Goal: Information Seeking & Learning: Learn about a topic

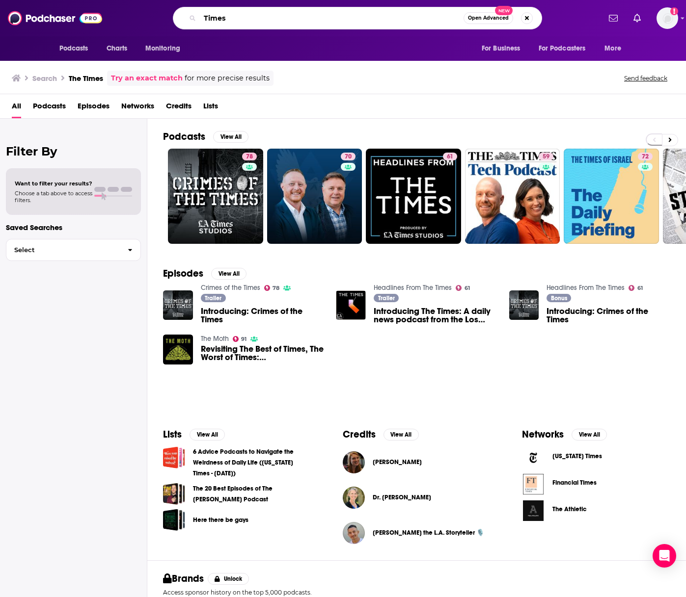
drag, startPoint x: 264, startPoint y: 14, endPoint x: 203, endPoint y: 14, distance: 60.9
click at [203, 14] on input "Times" at bounding box center [332, 18] width 264 height 16
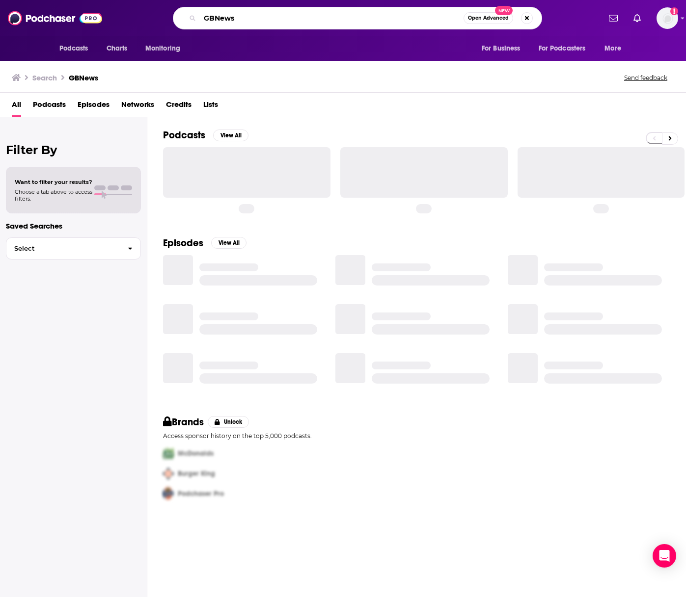
click at [214, 20] on input "GBNews" at bounding box center [332, 18] width 264 height 16
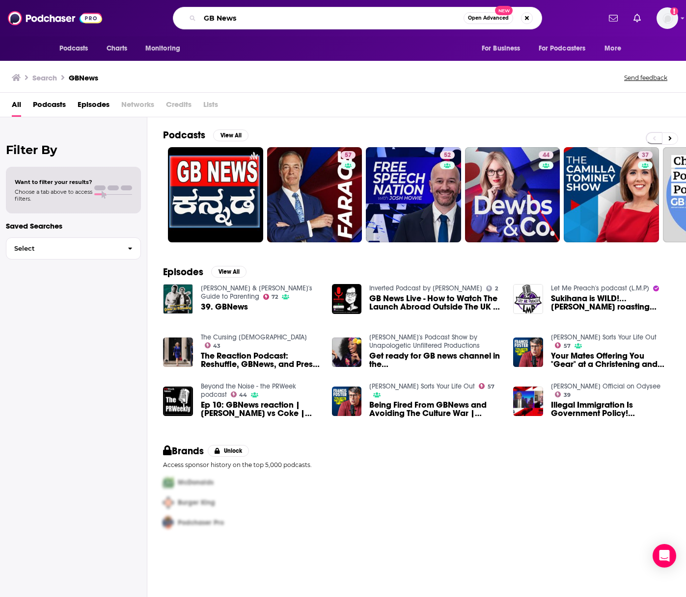
type input "GB News"
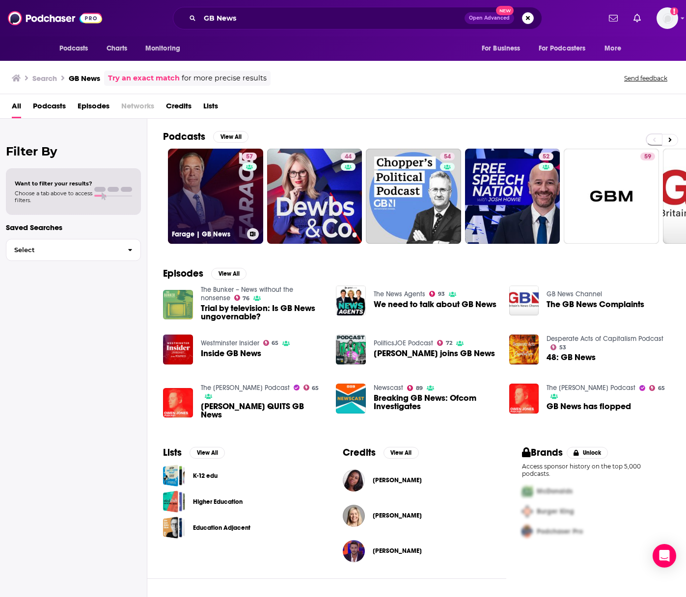
click at [237, 187] on link "57 Farage | GB News" at bounding box center [215, 196] width 95 height 95
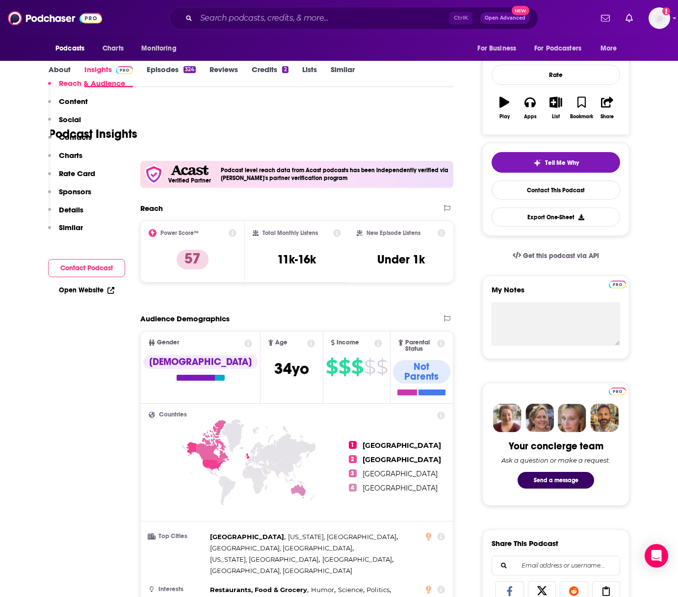
scroll to position [49, 0]
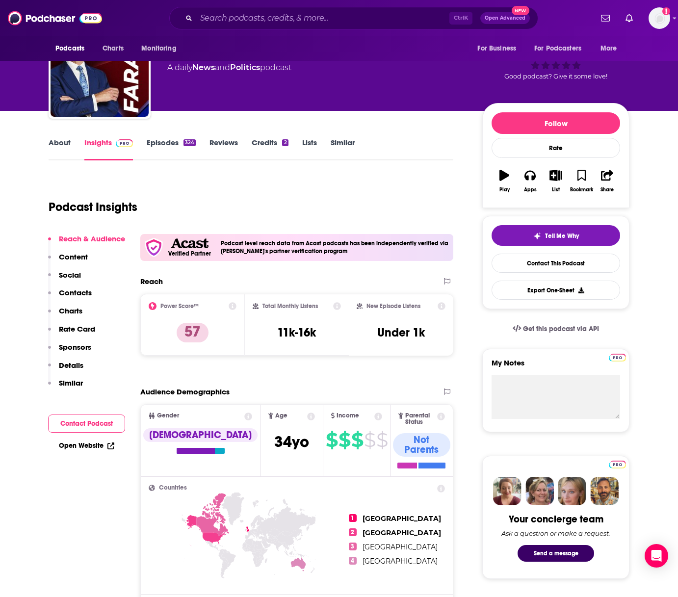
click at [157, 145] on link "Episodes 324" at bounding box center [171, 149] width 49 height 23
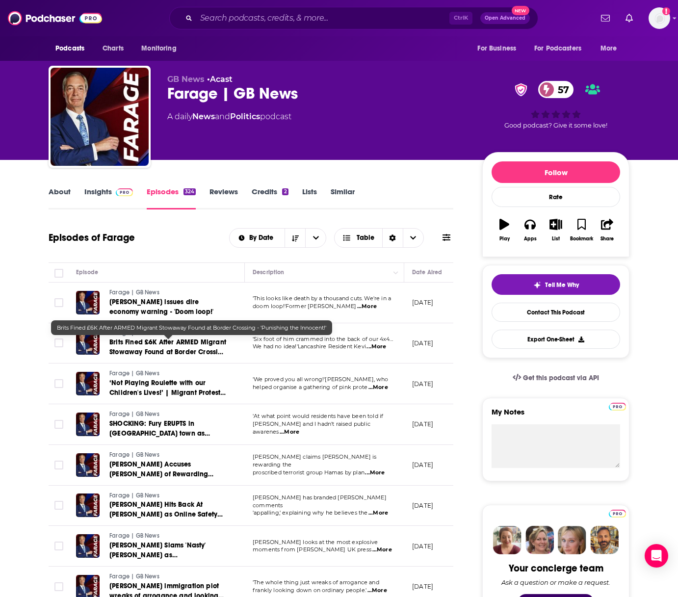
click at [208, 355] on span "Brits Fined £6K After ARMED Migrant Stowaway Found at Border Crossing - 'Punish…" at bounding box center [167, 352] width 117 height 28
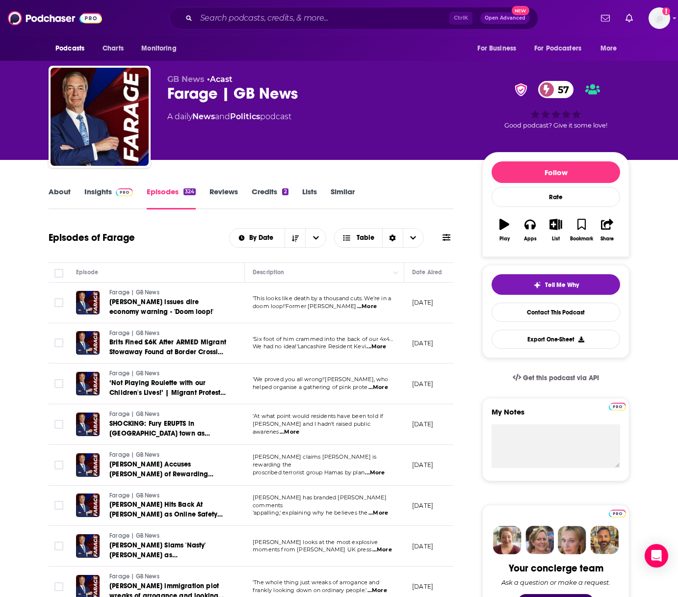
click at [377, 308] on span "...More" at bounding box center [367, 307] width 20 height 8
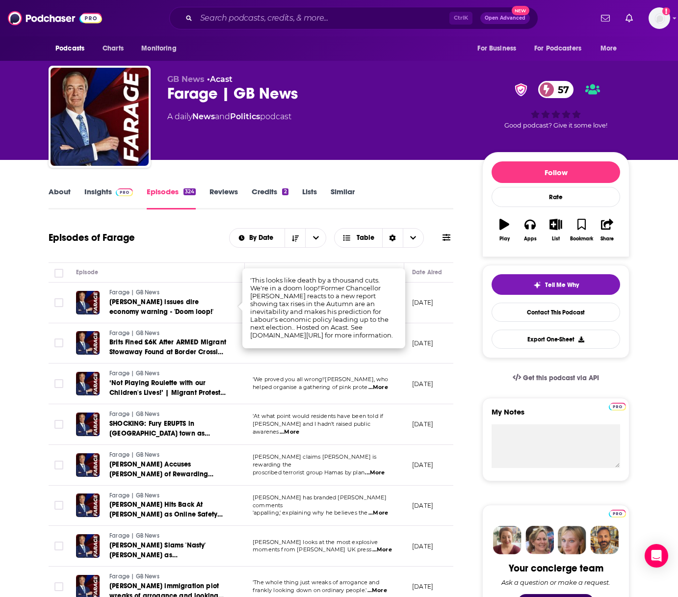
drag, startPoint x: 340, startPoint y: 367, endPoint x: 349, endPoint y: 359, distance: 12.5
click at [340, 367] on td "'We proved you all wrong!'[PERSON_NAME], who helped organise a gathering of pin…" at bounding box center [324, 384] width 159 height 41
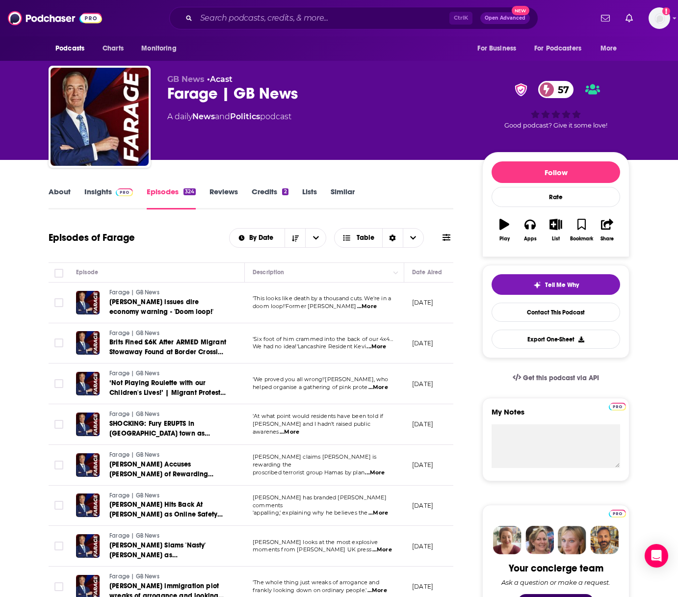
click at [377, 348] on span "...More" at bounding box center [377, 347] width 20 height 8
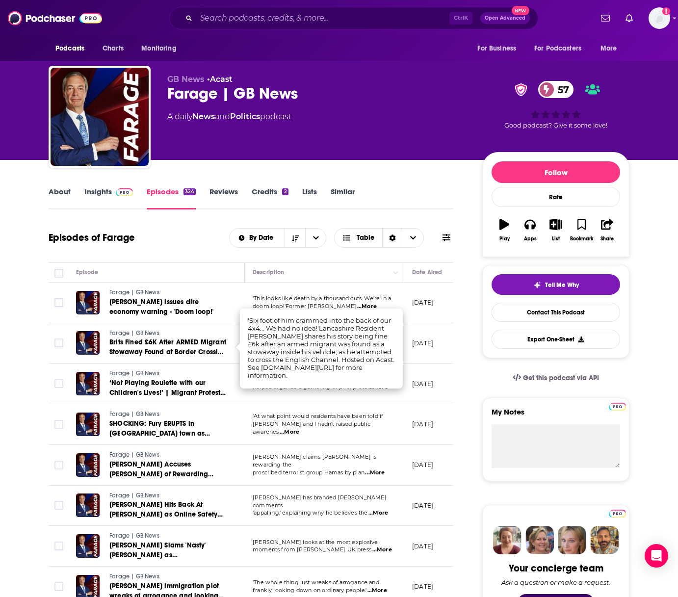
click at [183, 246] on div "Episodes of Farage By Date Table" at bounding box center [251, 238] width 405 height 26
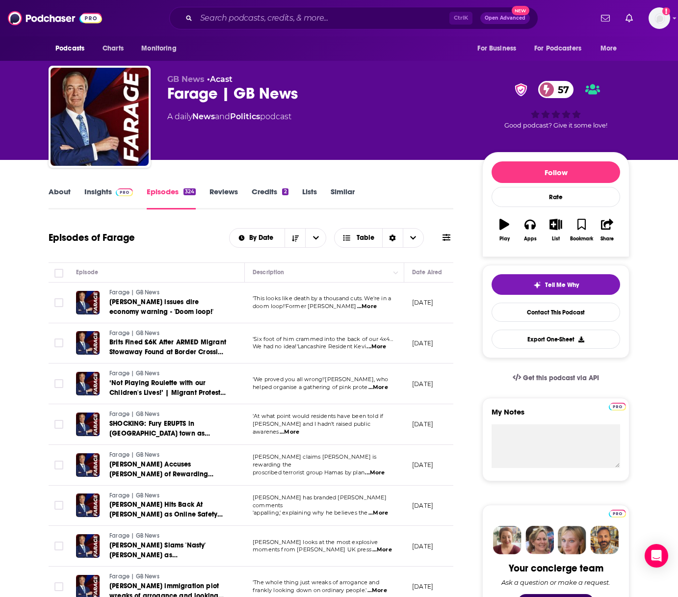
click at [388, 389] on span "...More" at bounding box center [379, 388] width 20 height 8
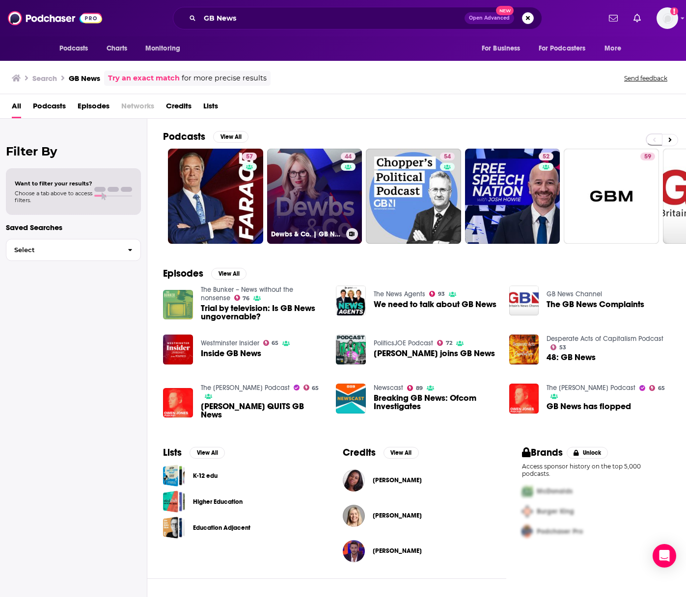
click at [304, 177] on link "44 Dewbs & Co. | GB News" at bounding box center [314, 196] width 95 height 95
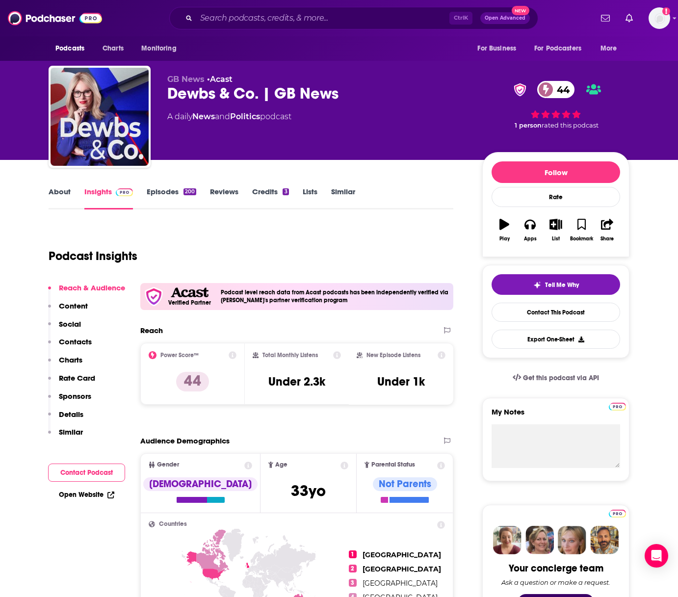
click at [63, 193] on link "About" at bounding box center [60, 198] width 22 height 23
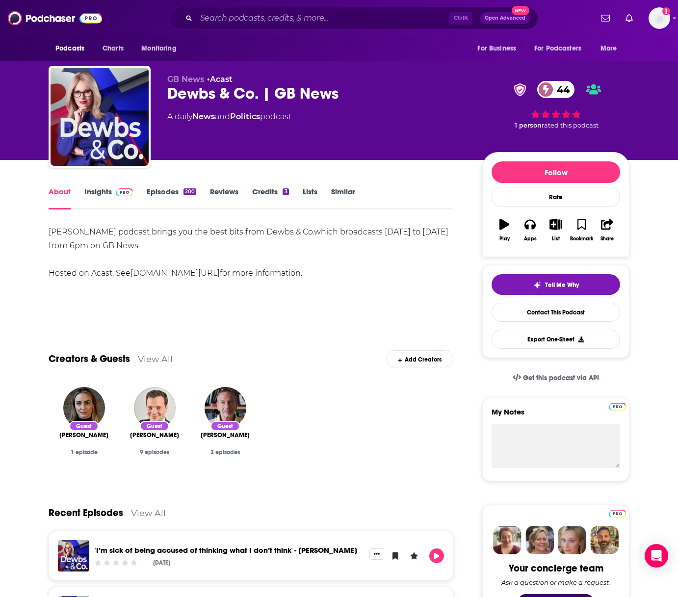
click at [166, 191] on link "Episodes 200" at bounding box center [172, 198] width 50 height 23
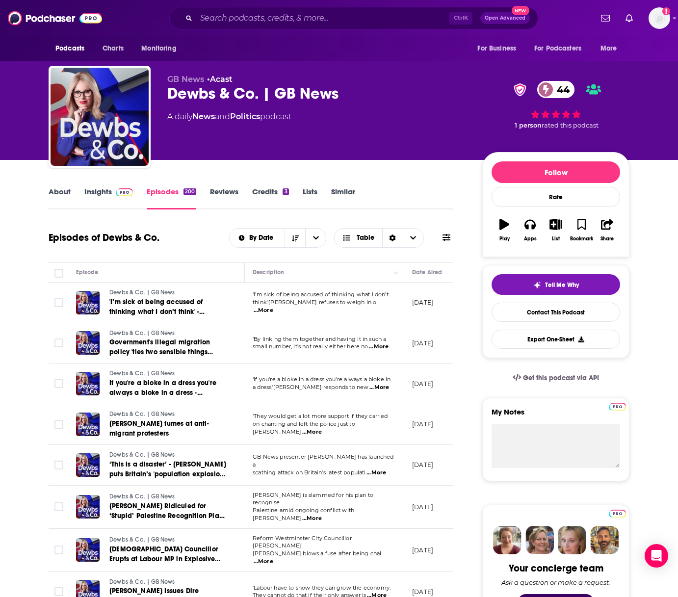
click at [273, 307] on span "...More" at bounding box center [264, 311] width 20 height 8
click at [199, 245] on div "Episodes of Dewbs & Co. By Date Table" at bounding box center [251, 238] width 405 height 26
click at [377, 347] on span "...More" at bounding box center [379, 347] width 20 height 8
click at [378, 389] on span "...More" at bounding box center [380, 388] width 20 height 8
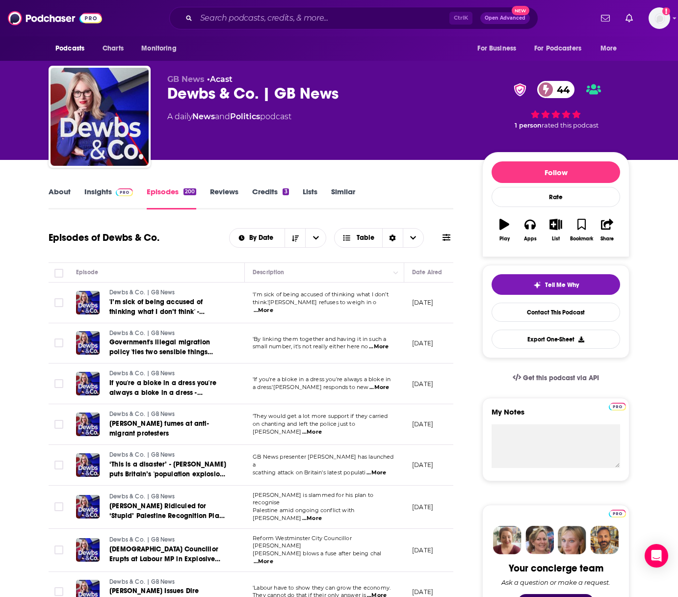
click at [322, 429] on span "...More" at bounding box center [312, 432] width 20 height 8
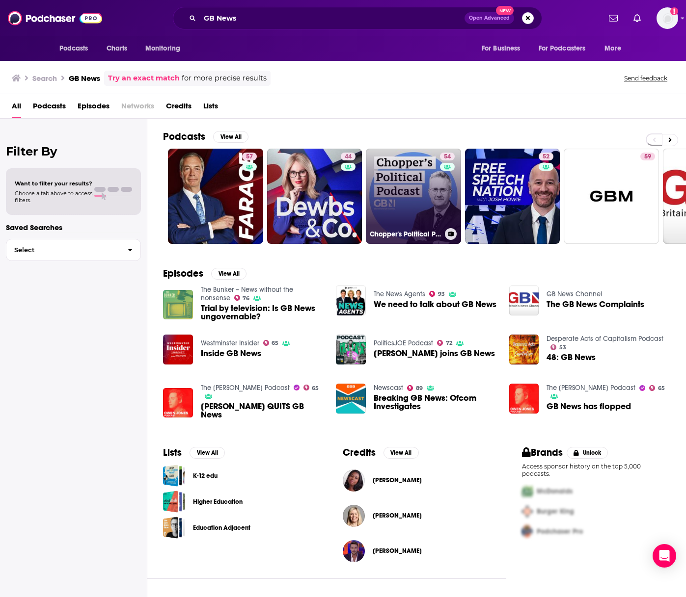
click at [405, 214] on link "54 [PERSON_NAME]'s Political Podcast | GB News" at bounding box center [413, 196] width 95 height 95
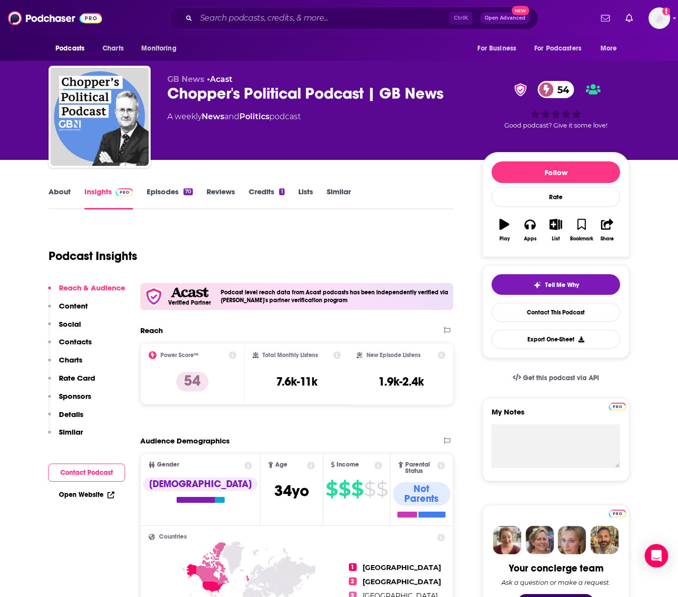
click at [158, 196] on link "Episodes 70" at bounding box center [170, 198] width 46 height 23
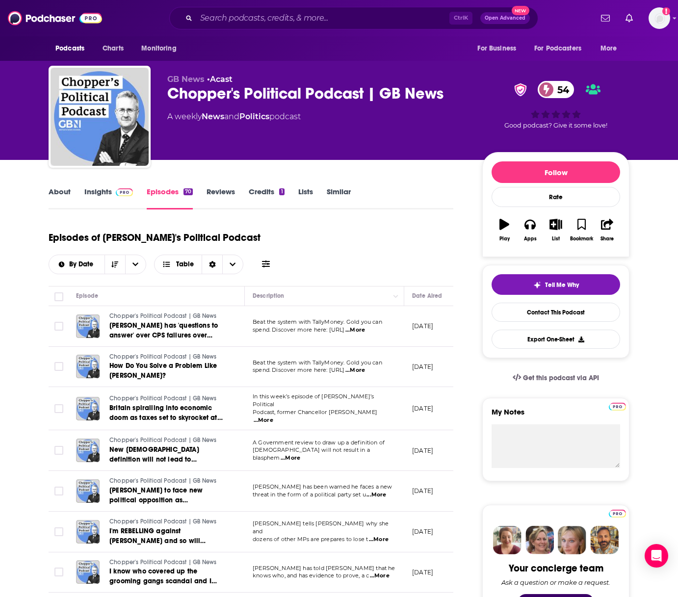
click at [365, 329] on span "...More" at bounding box center [355, 330] width 20 height 8
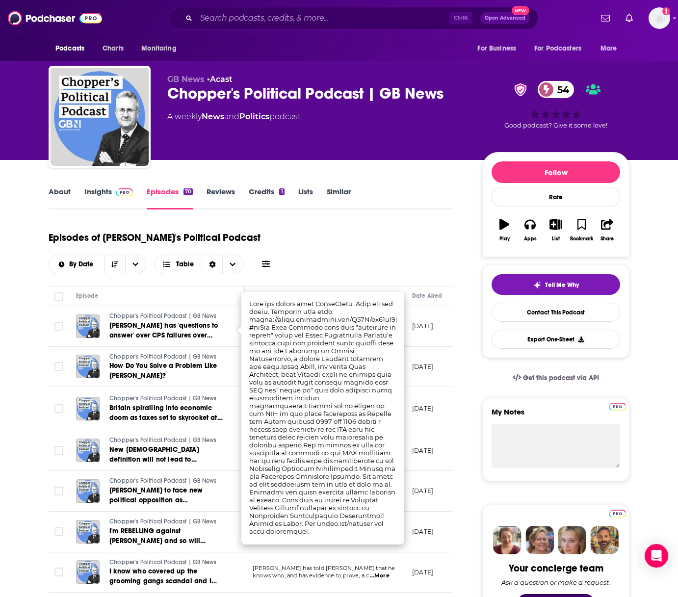
click at [363, 258] on div "Episodes of [PERSON_NAME]'s Political Podcast By Date Table" at bounding box center [251, 249] width 405 height 49
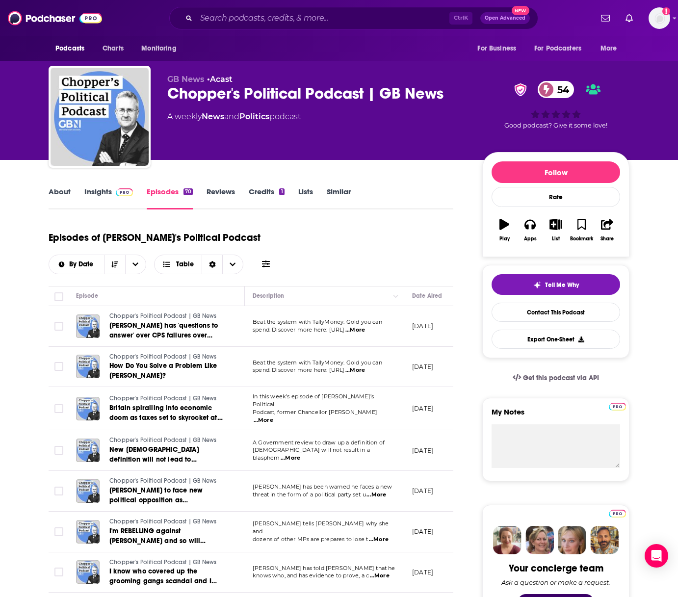
click at [365, 372] on span "...More" at bounding box center [355, 371] width 20 height 8
